Goal: Information Seeking & Learning: Understand process/instructions

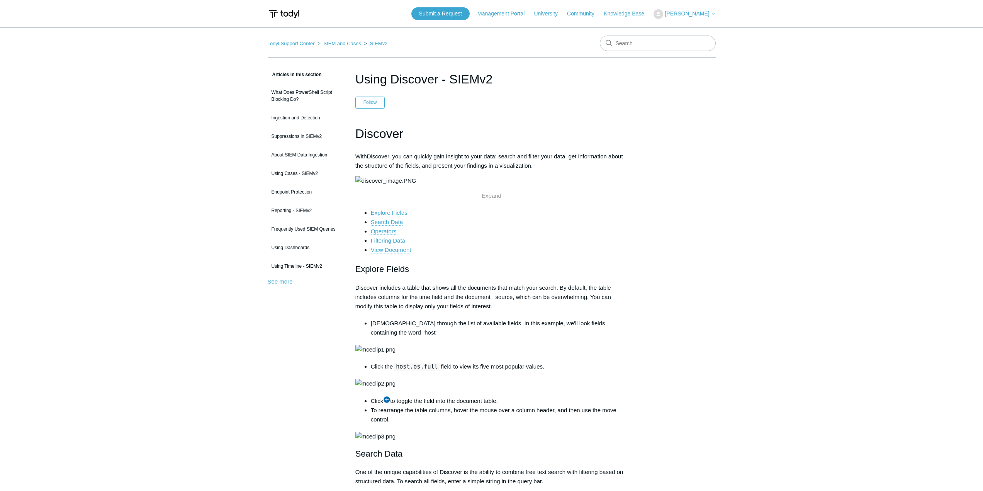
scroll to position [888, 0]
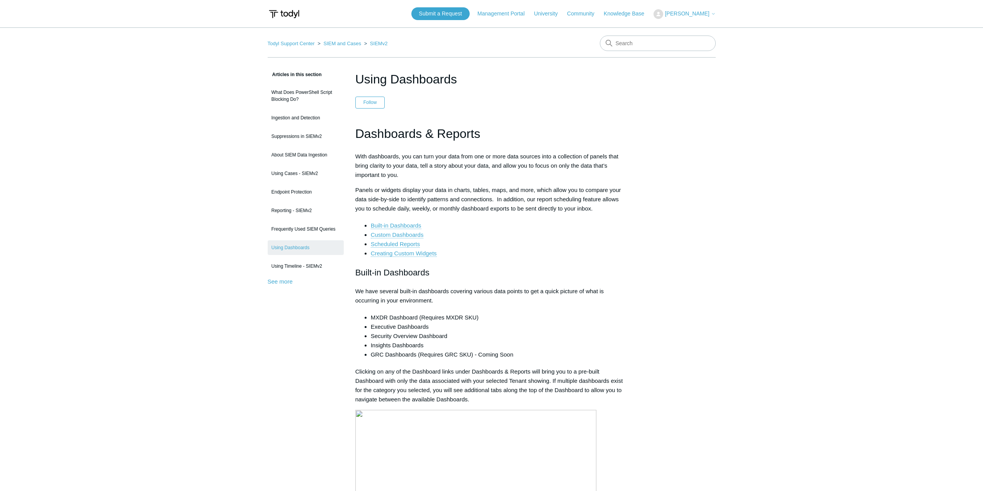
scroll to position [1914, 0]
